Goal: Information Seeking & Learning: Learn about a topic

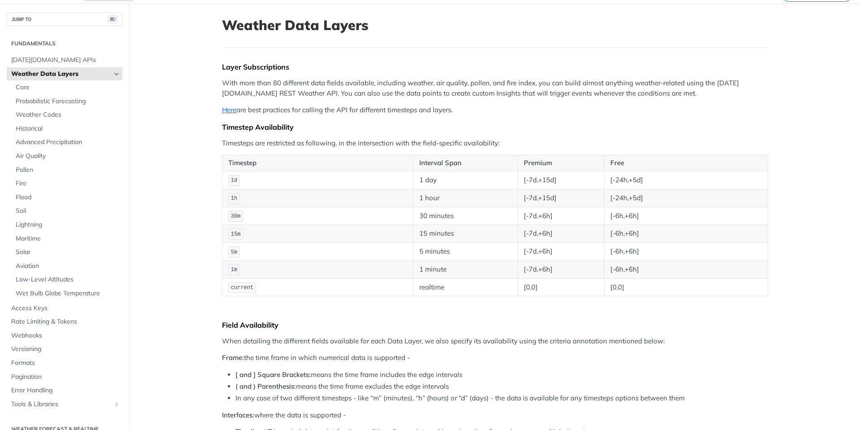
scroll to position [44, 0]
click at [51, 91] on span "Core" at bounding box center [68, 87] width 105 height 9
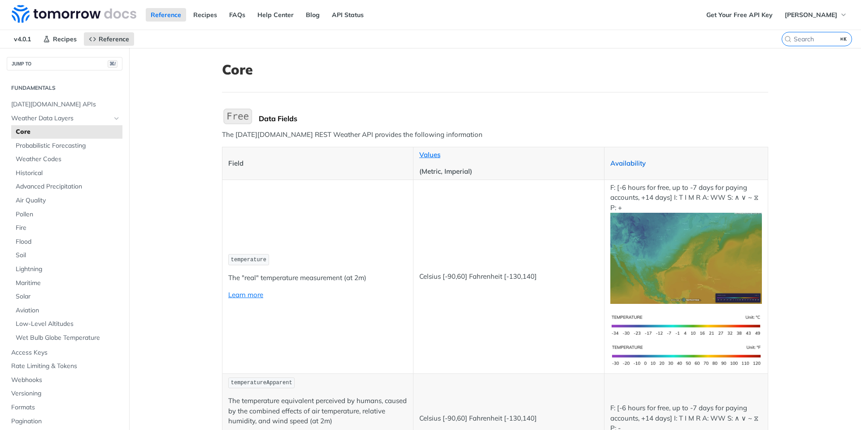
click at [629, 163] on link "Availability" at bounding box center [628, 163] width 35 height 9
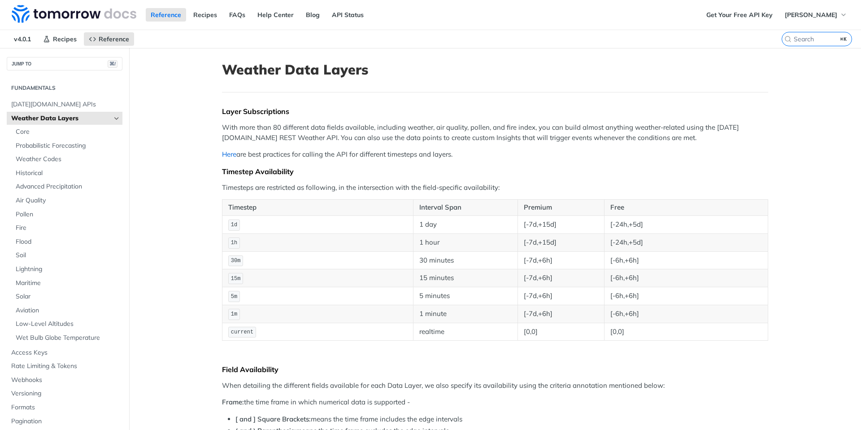
click at [228, 154] on link "Here" at bounding box center [229, 154] width 14 height 9
drag, startPoint x: 463, startPoint y: 153, endPoint x: 215, endPoint y: 158, distance: 248.6
copy p "Here are best practices for calling the API for different timesteps and layers."
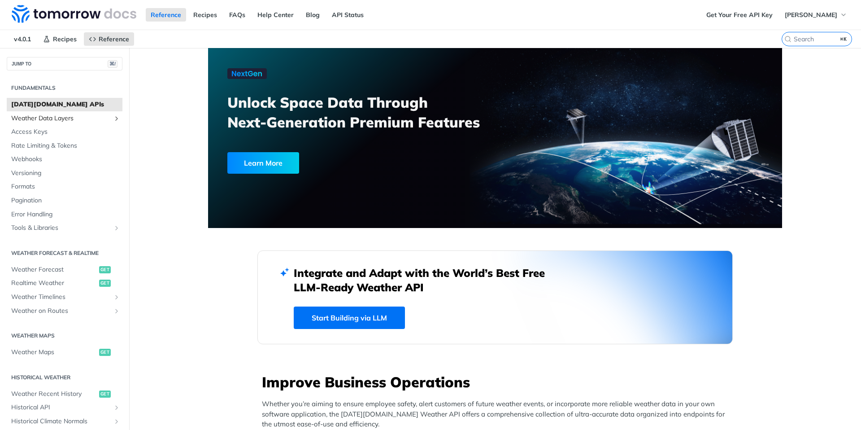
click at [54, 119] on span "Weather Data Layers" at bounding box center [61, 118] width 100 height 9
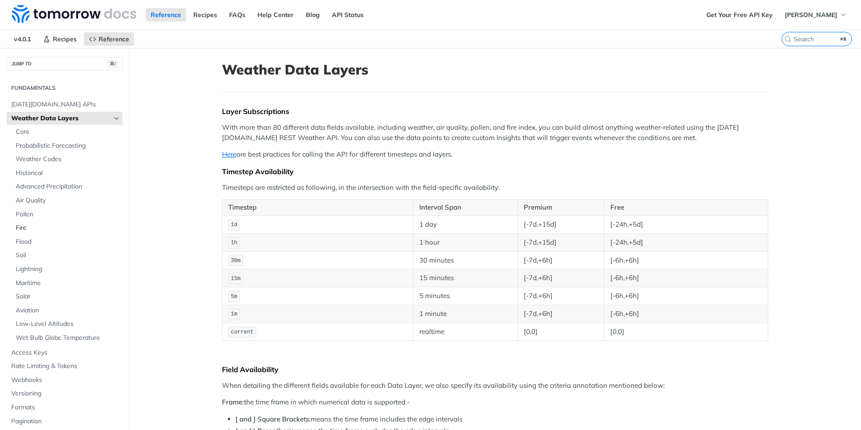
click at [30, 226] on span "Fire" at bounding box center [68, 227] width 105 height 9
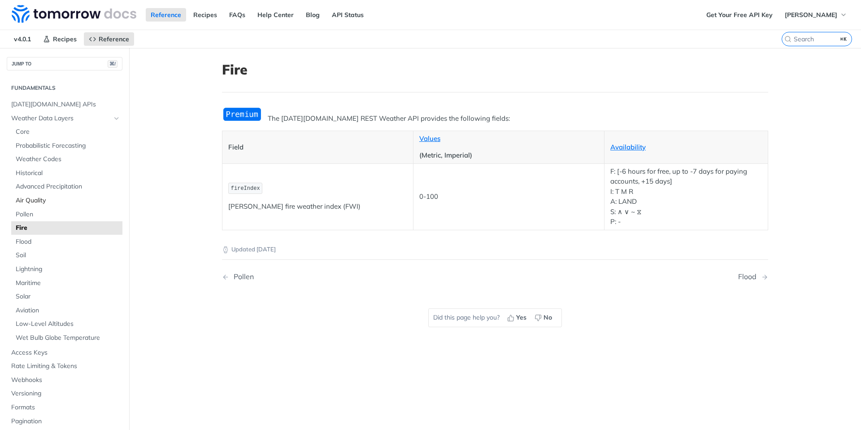
click at [42, 201] on span "Air Quality" at bounding box center [68, 200] width 105 height 9
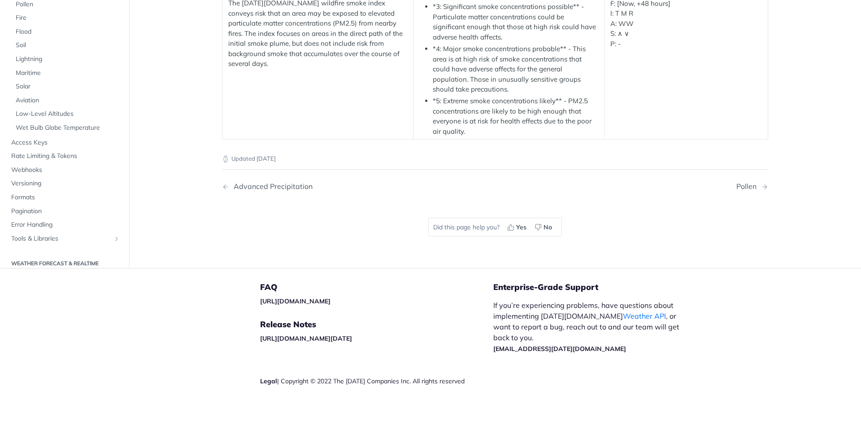
scroll to position [1812, 0]
click at [31, 22] on span "Fire" at bounding box center [68, 17] width 105 height 9
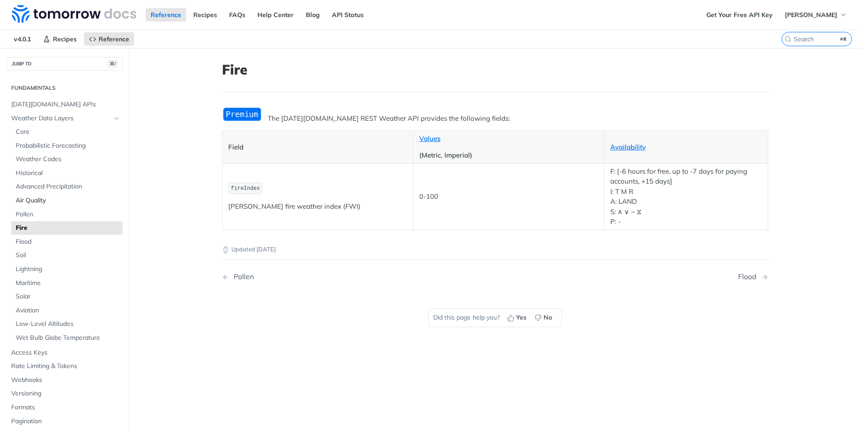
click at [56, 197] on span "Air Quality" at bounding box center [68, 200] width 105 height 9
